Goal: Navigation & Orientation: Find specific page/section

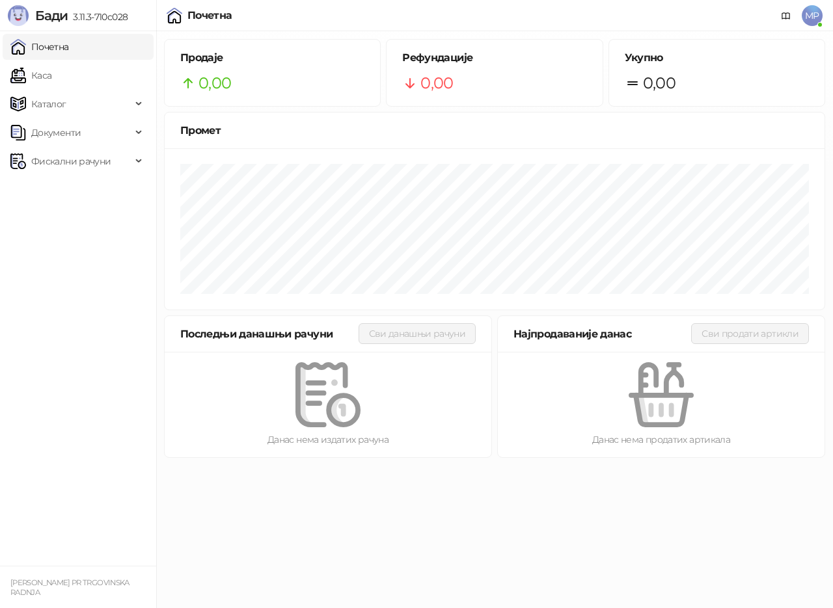
click at [69, 51] on link "Почетна" at bounding box center [39, 47] width 59 height 26
click at [42, 46] on link "Почетна" at bounding box center [39, 47] width 59 height 26
click at [43, 46] on link "Почетна" at bounding box center [39, 47] width 59 height 26
click at [59, 48] on link "Почетна" at bounding box center [39, 47] width 59 height 26
